Goal: Information Seeking & Learning: Find specific fact

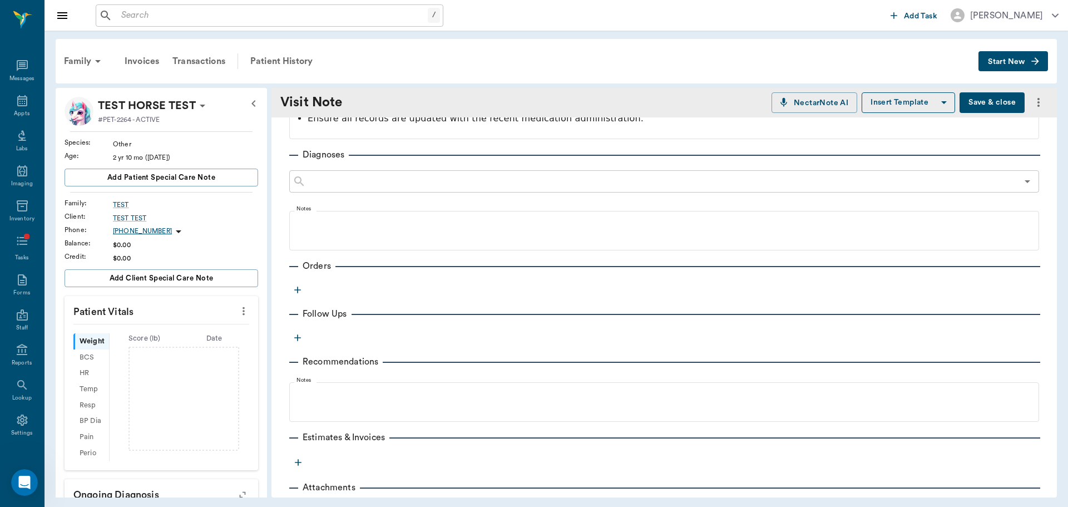
scroll to position [3343, 0]
click at [253, 56] on div "Patient History" at bounding box center [282, 61] width 76 height 27
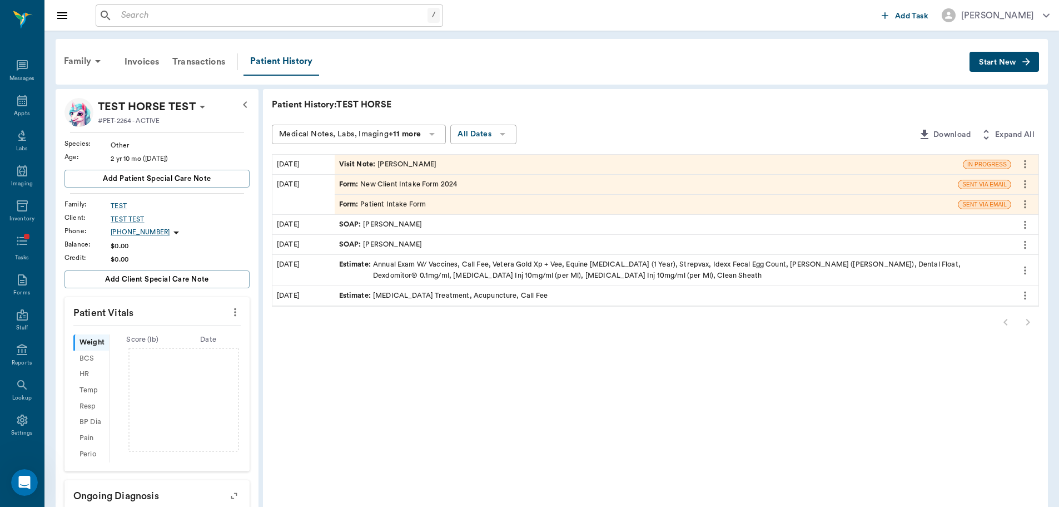
click at [437, 165] on div "Visit Note : [PERSON_NAME]" at bounding box center [388, 164] width 98 height 11
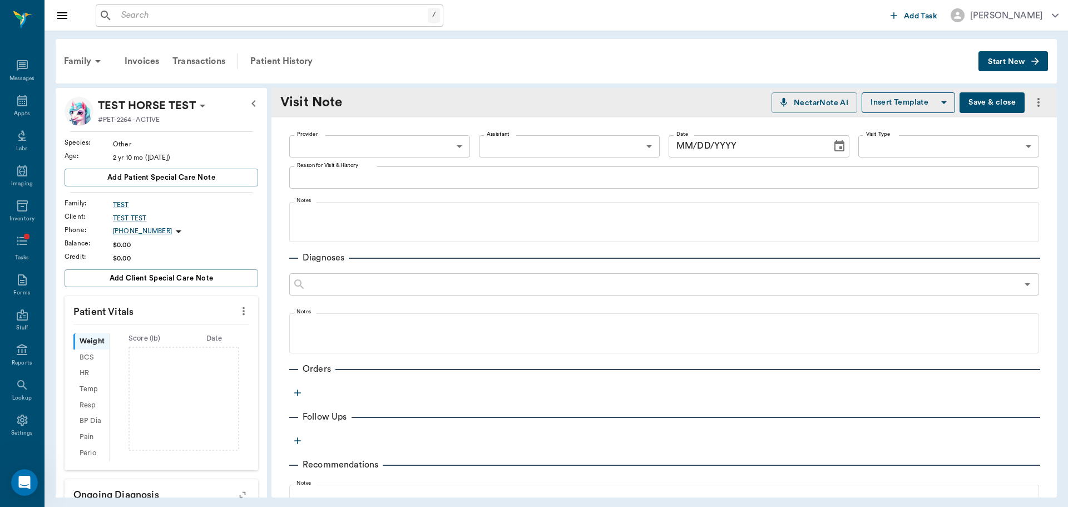
type input "649b3e03b5bc7e03f9326794"
type input "[DATE]"
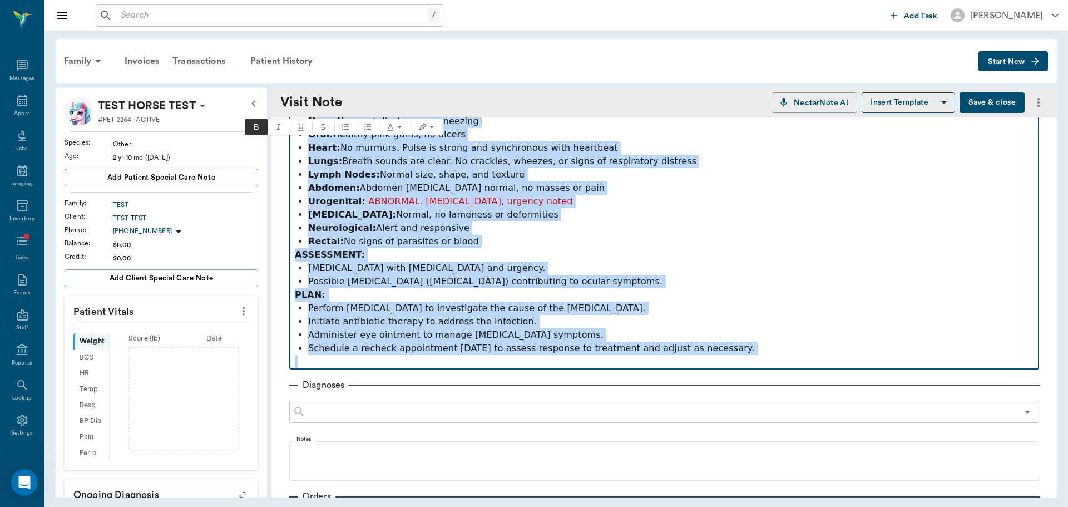
scroll to position [334, 0]
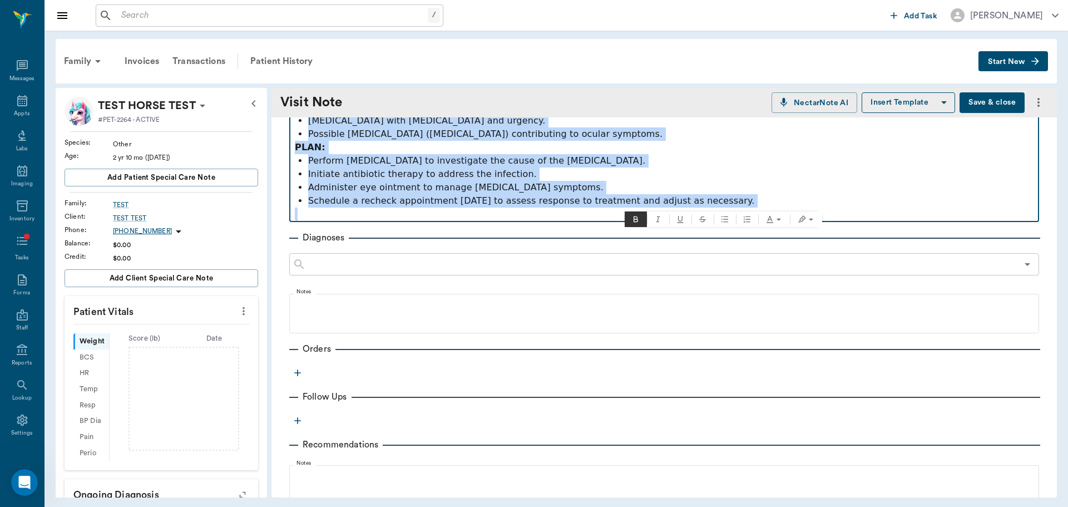
drag, startPoint x: 295, startPoint y: 227, endPoint x: 804, endPoint y: 202, distance: 509.9
click at [804, 202] on div "SUBJECTIVE: [PERSON_NAME], a five-year-old intact [DEMOGRAPHIC_DATA], presents …" at bounding box center [664, 47] width 738 height 347
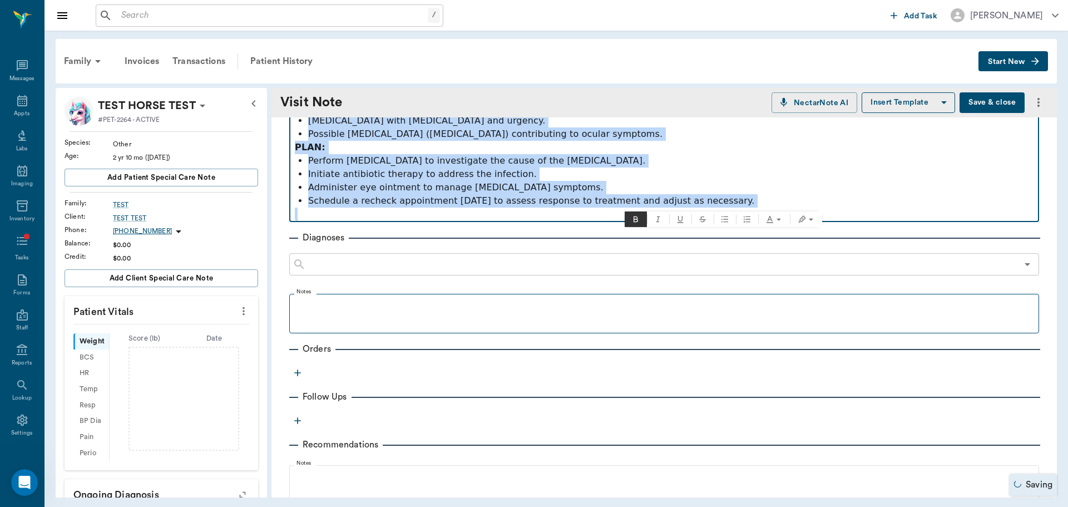
copy div "SUBJECTIVE: [PERSON_NAME], a five-year-old intact [DEMOGRAPHIC_DATA], presents …"
